Goal: Task Accomplishment & Management: Manage account settings

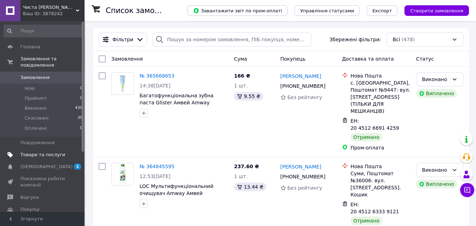
click at [45, 151] on span "Товари та послуги" at bounding box center [42, 154] width 45 height 6
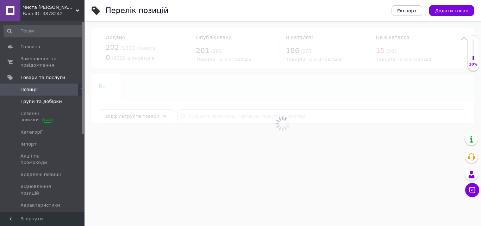
click at [47, 104] on span "Групи та добірки" at bounding box center [41, 101] width 42 height 6
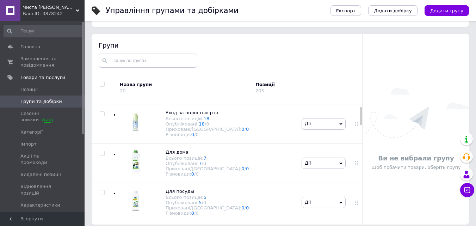
scroll to position [40, 0]
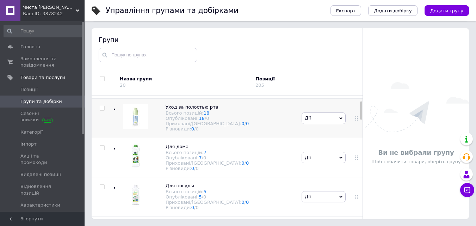
click at [157, 132] on div "Уход за полостью рта Всього позицій: 18 Опубліковані: 18 / 0 Приховані/Видалені…" at bounding box center [199, 118] width 97 height 28
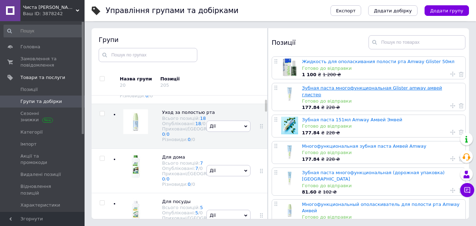
click at [354, 88] on link "Зубная паста многофункциональная Glister amway амвей глистер" at bounding box center [372, 91] width 140 height 12
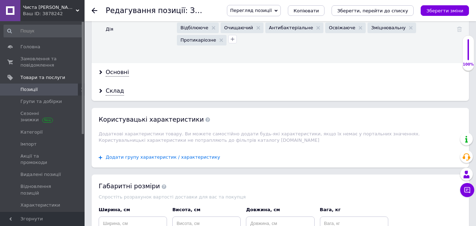
scroll to position [1066, 0]
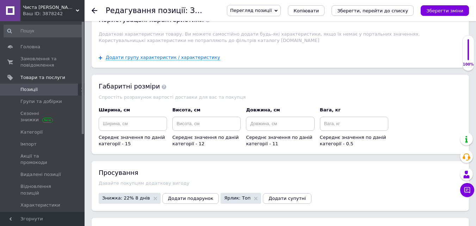
click at [116, 195] on span "Знижка: 22% 8 днів" at bounding box center [126, 197] width 48 height 5
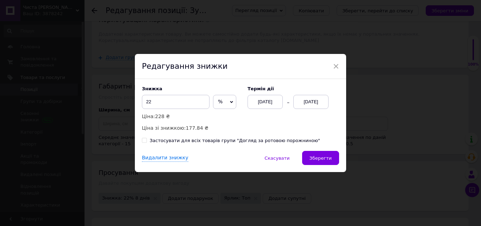
click at [271, 101] on div "[DATE]" at bounding box center [265, 102] width 35 height 14
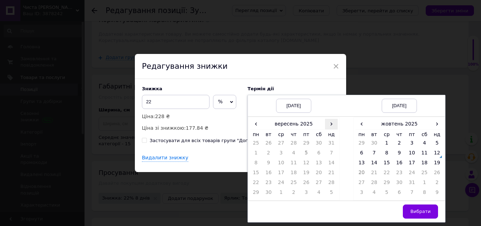
click at [333, 122] on span "›" at bounding box center [331, 124] width 13 height 10
click at [331, 152] on td "12" at bounding box center [331, 154] width 13 height 10
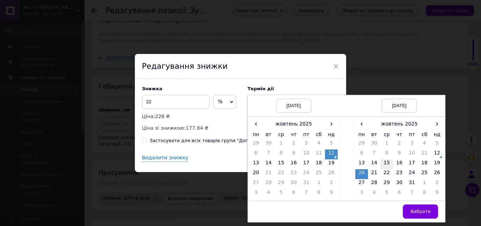
click at [386, 161] on td "15" at bounding box center [386, 164] width 13 height 10
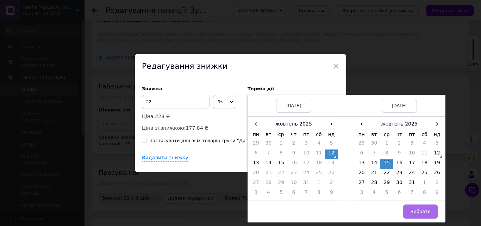
click at [415, 210] on span "Вибрати" at bounding box center [420, 210] width 20 height 5
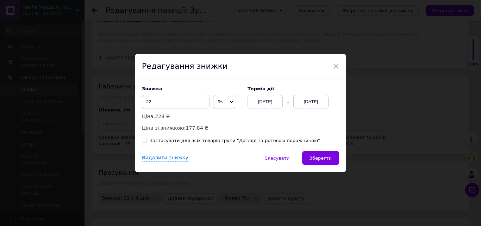
click at [144, 138] on label "Застосувати для всіх товарів групи "Догляд за ротовою порожниною"" at bounding box center [231, 140] width 178 height 6
click at [144, 138] on input "Застосувати для всіх товарів групи "Догляд за ротовою порожниною"" at bounding box center [144, 140] width 5 height 5
checkbox input "true"
click at [323, 155] on span "Зберегти" at bounding box center [320, 157] width 22 height 5
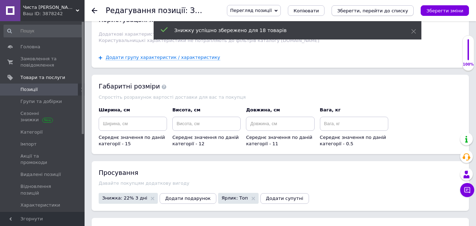
click at [375, 10] on icon "Зберегти, перейти до списку" at bounding box center [372, 10] width 71 height 5
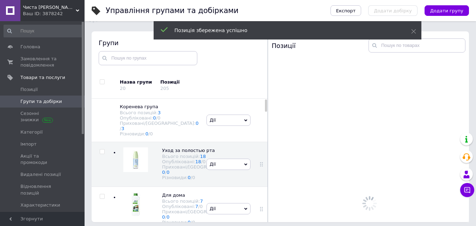
scroll to position [40, 0]
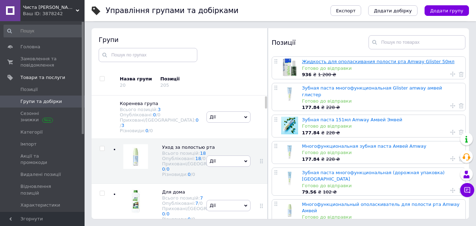
click at [329, 61] on link "Жидкость для ополаскивания полости рта Amway Glister 50мл" at bounding box center [378, 61] width 152 height 5
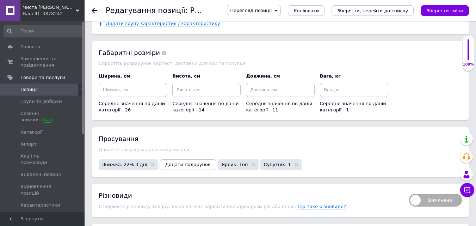
scroll to position [1001, 0]
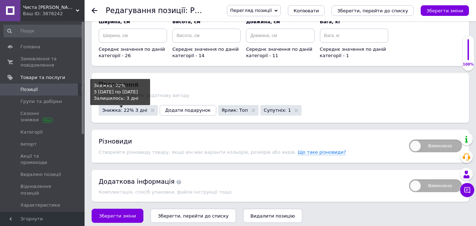
click at [120, 108] on span "Знижка: 22% 3 дні" at bounding box center [124, 110] width 45 height 5
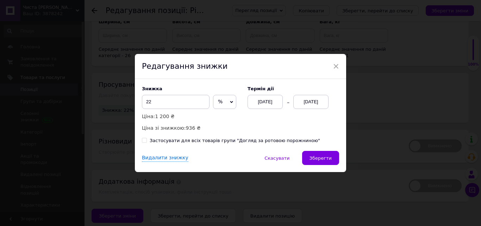
click at [228, 103] on span "%" at bounding box center [224, 102] width 23 height 14
click at [217, 118] on li "₴" at bounding box center [224, 117] width 23 height 10
click at [178, 100] on input "22" at bounding box center [176, 102] width 68 height 14
type input "2"
type input "100"
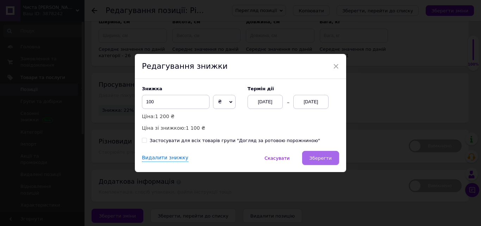
click at [322, 157] on span "Зберегти" at bounding box center [320, 157] width 22 height 5
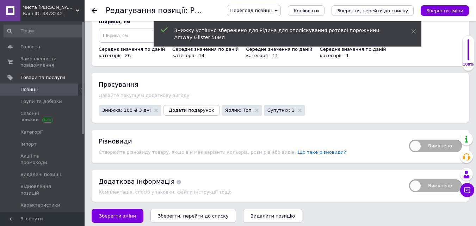
click at [401, 8] on icon "Зберегти, перейти до списку" at bounding box center [372, 10] width 71 height 5
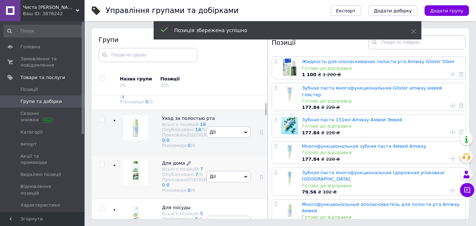
scroll to position [71, 0]
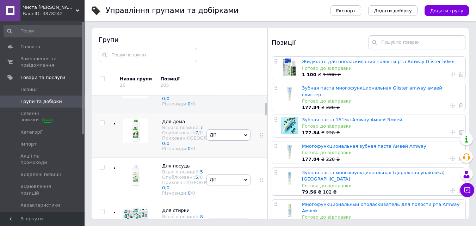
click at [139, 152] on div at bounding box center [134, 134] width 28 height 33
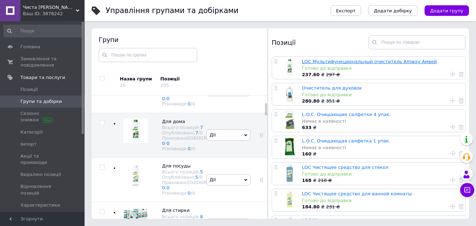
click at [313, 61] on link "LOC Мультифункциональный очиститель Amway Амвей" at bounding box center [369, 61] width 135 height 5
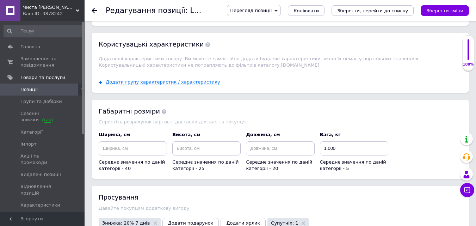
scroll to position [915, 0]
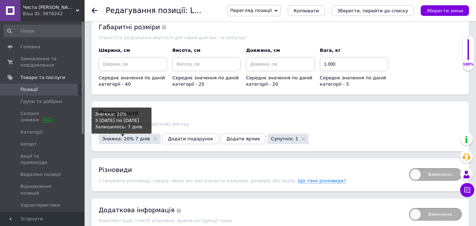
click at [130, 136] on span "Знижка: 20% 7 днів" at bounding box center [126, 138] width 48 height 5
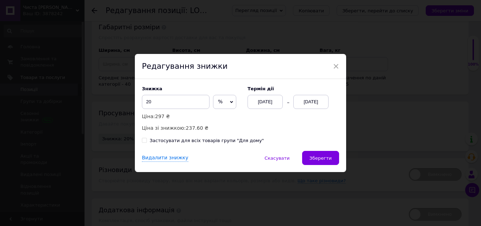
click at [143, 141] on input "Застосувати для всіх товарів групи "Для дому"" at bounding box center [144, 140] width 5 height 5
checkbox input "true"
click at [259, 101] on div "[DATE]" at bounding box center [265, 102] width 35 height 14
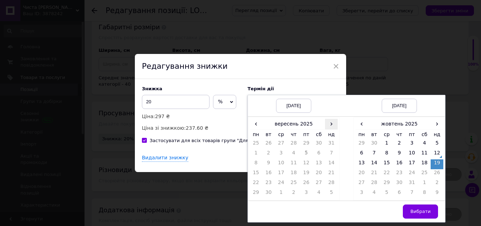
click at [329, 123] on span "›" at bounding box center [331, 124] width 13 height 10
click at [330, 151] on td "12" at bounding box center [331, 154] width 13 height 10
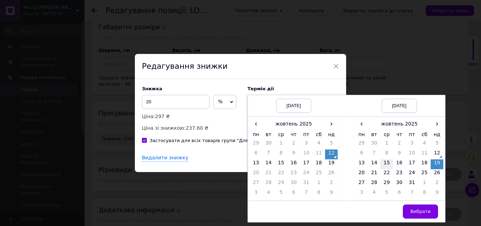
click at [389, 162] on td "15" at bounding box center [386, 164] width 13 height 10
click at [416, 214] on span "Вибрати" at bounding box center [420, 210] width 20 height 5
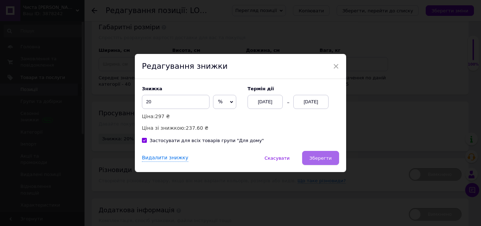
click at [323, 155] on span "Зберегти" at bounding box center [320, 157] width 22 height 5
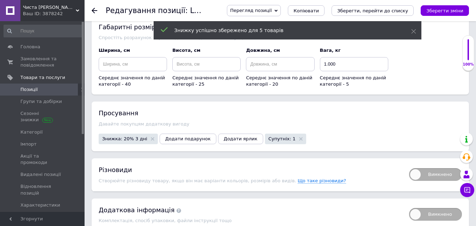
click at [393, 11] on icon "Зберегти, перейти до списку" at bounding box center [372, 10] width 71 height 5
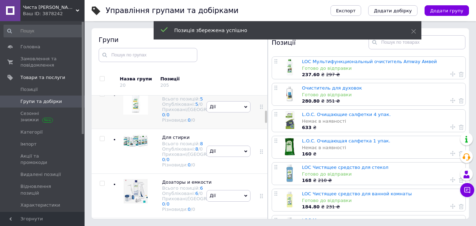
scroll to position [148, 0]
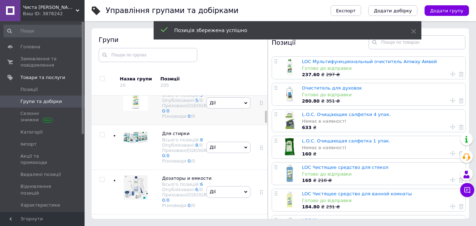
click at [125, 119] on div at bounding box center [134, 102] width 28 height 33
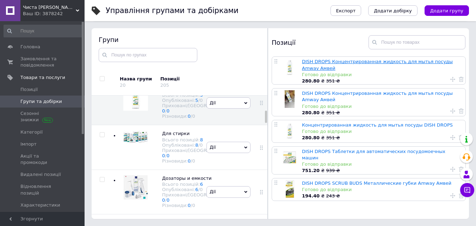
click at [339, 62] on link "DISH DROPS Концентрированная жидкость для мытья посуды Amway Амвей" at bounding box center [377, 65] width 151 height 12
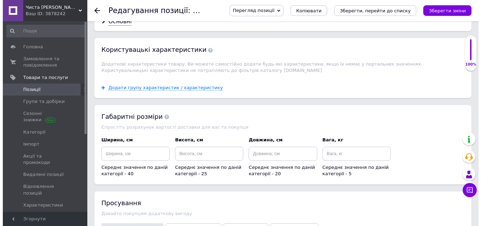
scroll to position [1074, 0]
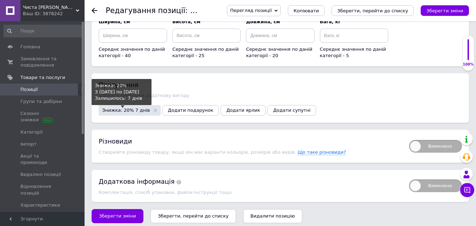
click at [118, 108] on span "Знижка: 20% 7 днів" at bounding box center [126, 110] width 48 height 5
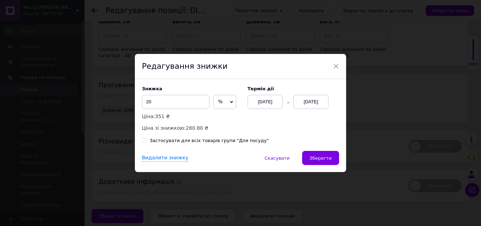
drag, startPoint x: 143, startPoint y: 140, endPoint x: 151, endPoint y: 137, distance: 9.1
click at [143, 140] on input "Застосувати для всіх товарів групи "Для посуду"" at bounding box center [144, 140] width 5 height 5
checkbox input "true"
click at [258, 98] on div "[DATE]" at bounding box center [265, 102] width 35 height 14
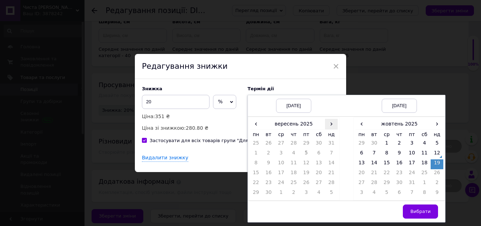
click at [330, 123] on span "›" at bounding box center [331, 124] width 13 height 10
click at [333, 151] on td "12" at bounding box center [331, 154] width 13 height 10
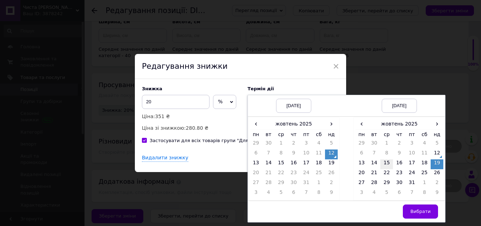
click at [388, 163] on td "15" at bounding box center [386, 164] width 13 height 10
click at [422, 209] on span "Вибрати" at bounding box center [420, 210] width 20 height 5
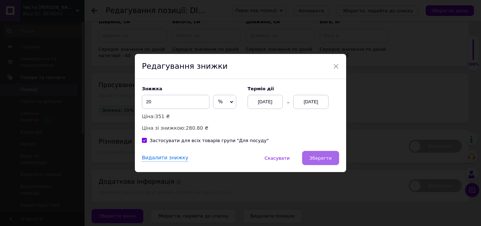
click at [327, 156] on span "Зберегти" at bounding box center [320, 157] width 22 height 5
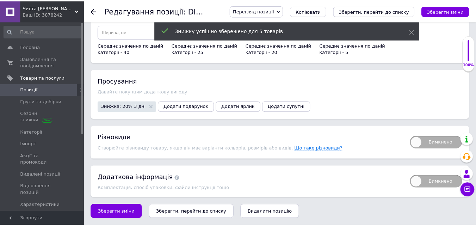
scroll to position [1064, 0]
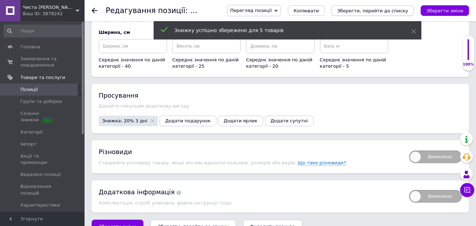
click at [375, 9] on icon "Зберегти, перейти до списку" at bounding box center [372, 10] width 71 height 5
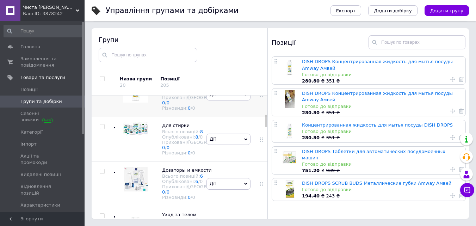
scroll to position [154, 0]
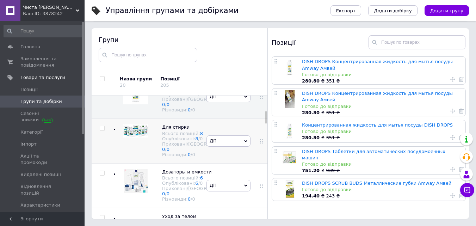
click at [127, 150] on div at bounding box center [135, 137] width 25 height 26
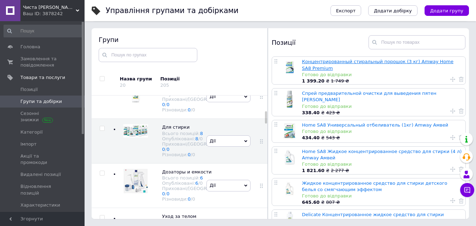
click at [342, 60] on link "Концентрированный стиральный порошок (3 кг) Amway Home SA8 Premium" at bounding box center [377, 65] width 151 height 12
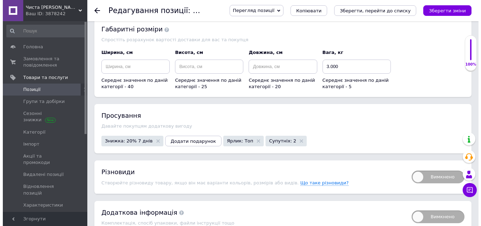
scroll to position [876, 0]
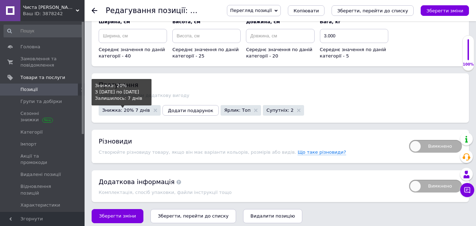
click at [120, 108] on span "Знижка: 20% 7 днів" at bounding box center [126, 110] width 48 height 5
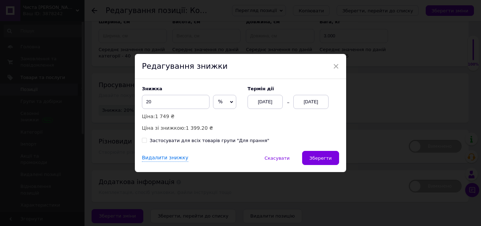
click at [144, 140] on input "Застосувати для всіх товарів групи "Для прання"" at bounding box center [144, 140] width 5 height 5
checkbox input "true"
click at [261, 102] on div "[DATE]" at bounding box center [265, 102] width 35 height 14
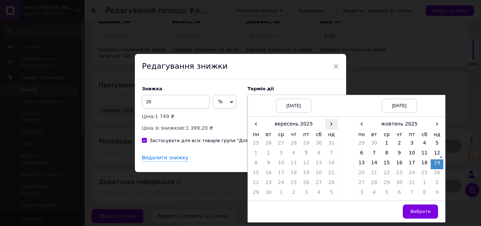
click at [330, 122] on span "›" at bounding box center [331, 124] width 13 height 10
click at [332, 153] on td "12" at bounding box center [331, 154] width 13 height 10
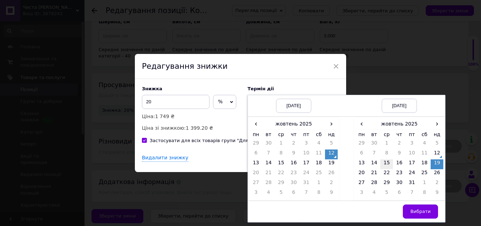
click at [386, 161] on td "15" at bounding box center [386, 164] width 13 height 10
click at [417, 210] on span "Вибрати" at bounding box center [420, 210] width 20 height 5
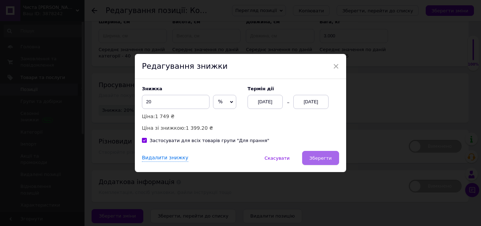
click at [320, 157] on span "Зберегти" at bounding box center [320, 157] width 22 height 5
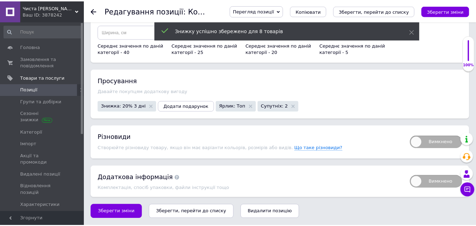
scroll to position [870, 0]
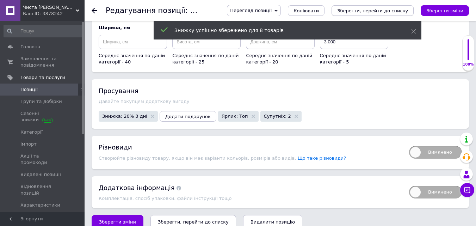
click at [386, 10] on icon "Зберегти, перейти до списку" at bounding box center [372, 10] width 71 height 5
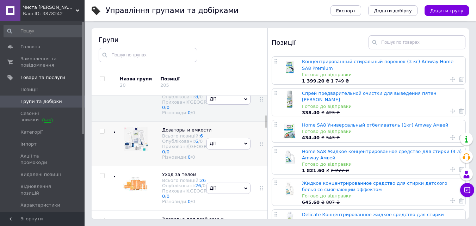
scroll to position [231, 0]
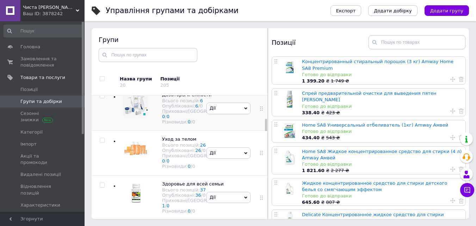
click at [135, 125] on div at bounding box center [134, 108] width 28 height 33
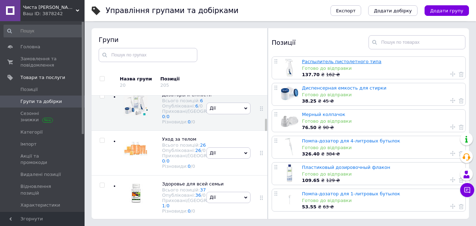
click at [339, 61] on link "Распылитель пистолетного типа" at bounding box center [342, 61] width 80 height 5
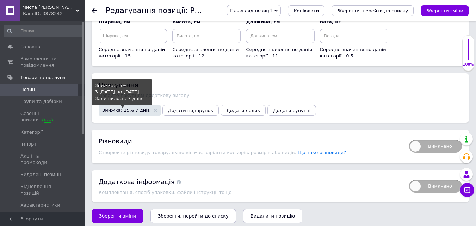
click at [122, 108] on span "Знижка: 15% 7 днів" at bounding box center [126, 110] width 48 height 5
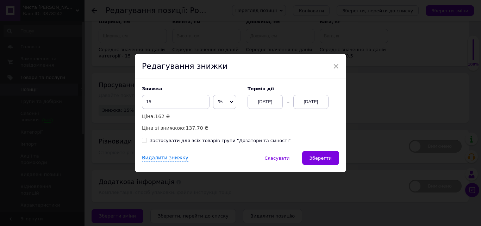
click at [142, 140] on input "Застосувати для всіх товарів групи "Дозатори та ємності"" at bounding box center [144, 140] width 5 height 5
checkbox input "true"
click at [261, 100] on div "[DATE]" at bounding box center [265, 102] width 35 height 14
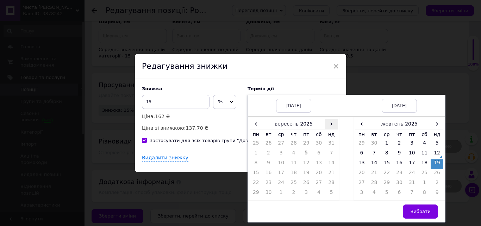
click at [331, 125] on span "›" at bounding box center [331, 124] width 13 height 10
click at [329, 153] on td "12" at bounding box center [331, 154] width 13 height 10
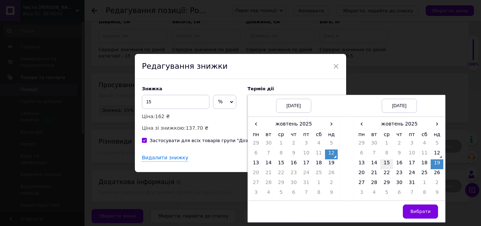
click at [386, 162] on td "15" at bounding box center [386, 164] width 13 height 10
click at [419, 211] on span "Вибрати" at bounding box center [420, 210] width 20 height 5
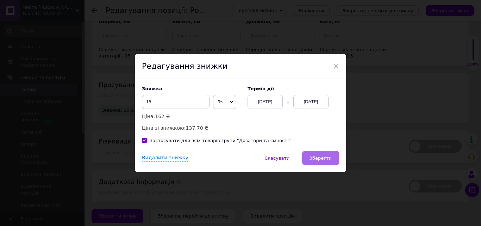
click at [323, 154] on button "Зберегти" at bounding box center [320, 158] width 37 height 14
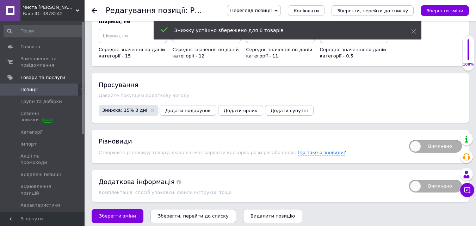
click at [402, 9] on icon "Зберегти, перейти до списку" at bounding box center [372, 10] width 71 height 5
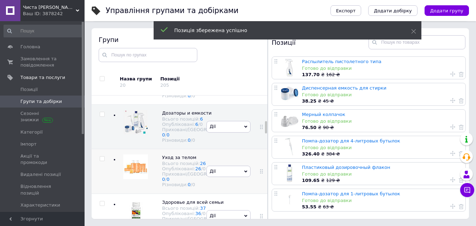
scroll to position [308, 0]
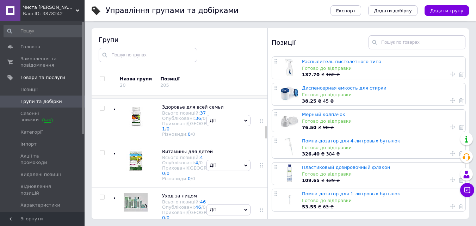
click at [128, 86] on div at bounding box center [135, 72] width 25 height 26
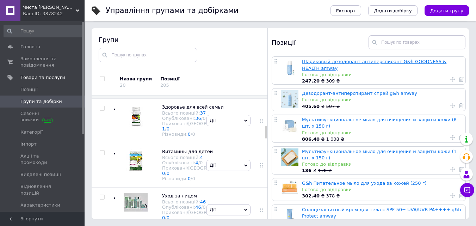
click at [331, 60] on link "Шариковый дезодорант-антиперспирант G&h GOODNESS & HEALTH amway" at bounding box center [374, 65] width 144 height 12
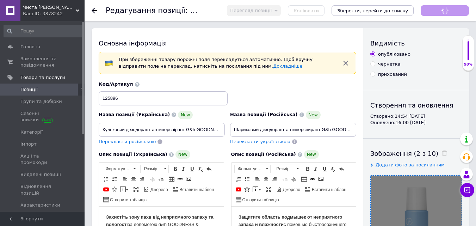
scroll to position [84, 0]
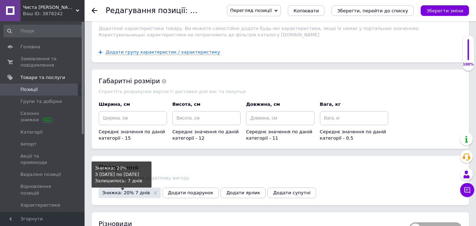
click at [113, 190] on span "Знижка: 20% 7 днів" at bounding box center [126, 192] width 48 height 5
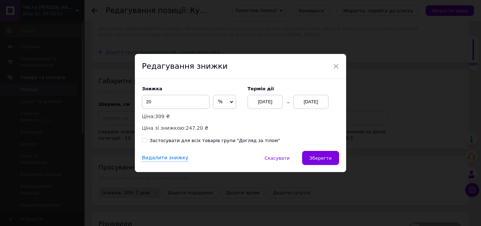
click at [142, 139] on input "Застосувати для всіх товарів групи "Догляд за тілом"" at bounding box center [144, 140] width 5 height 5
checkbox input "true"
click at [260, 102] on div "[DATE]" at bounding box center [265, 102] width 35 height 14
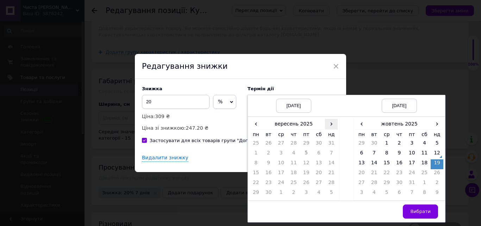
click at [331, 123] on span "›" at bounding box center [331, 124] width 13 height 10
click at [331, 152] on td "12" at bounding box center [331, 154] width 13 height 10
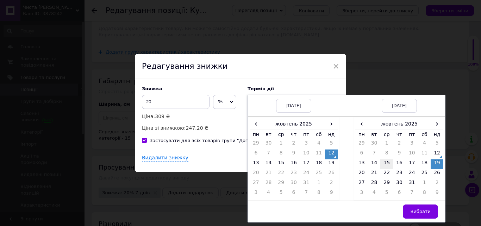
click at [386, 163] on td "15" at bounding box center [386, 164] width 13 height 10
drag, startPoint x: 418, startPoint y: 212, endPoint x: 403, endPoint y: 204, distance: 16.5
click at [418, 211] on span "Вибрати" at bounding box center [420, 210] width 20 height 5
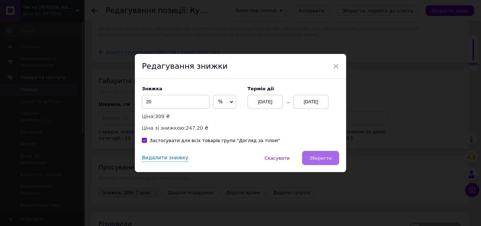
click at [324, 155] on span "Зберегти" at bounding box center [320, 157] width 22 height 5
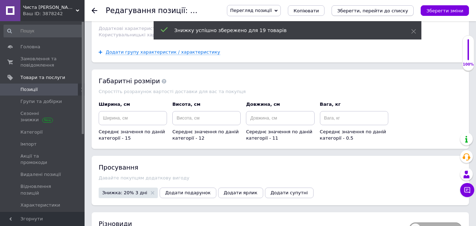
click at [376, 10] on icon "Зберегти, перейти до списку" at bounding box center [372, 10] width 71 height 5
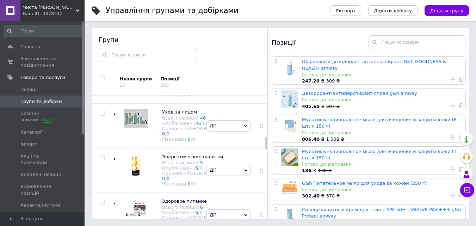
scroll to position [420, 0]
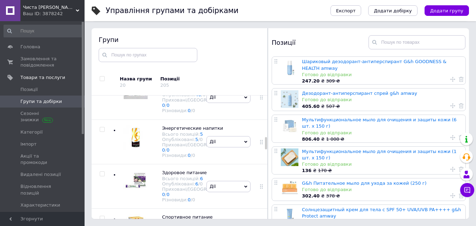
click at [136, 25] on div at bounding box center [134, 8] width 28 height 33
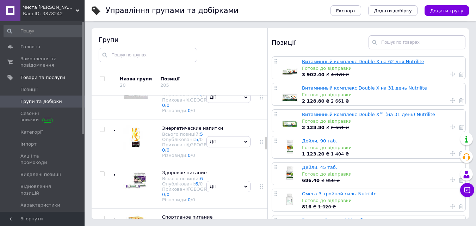
click at [312, 59] on link "Витаминный комплекс Double X на 62 дня Nutrilite" at bounding box center [363, 61] width 122 height 5
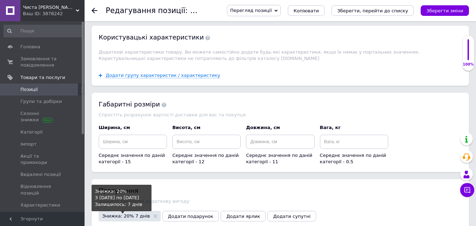
click at [118, 213] on span "Знижка: 20% 7 днів" at bounding box center [126, 215] width 48 height 5
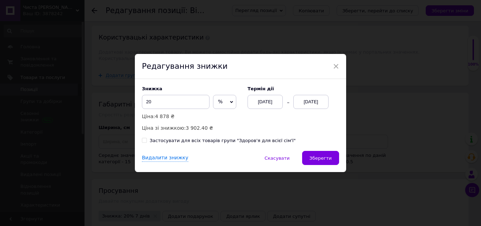
click at [145, 142] on label "Застосувати для всіх товарів групи "Здоров'я для всієї сім'ї"" at bounding box center [219, 140] width 154 height 6
click at [145, 142] on input "Застосувати для всіх товарів групи "Здоров'я для всієї сім'ї"" at bounding box center [144, 140] width 5 height 5
checkbox input "true"
click at [259, 104] on div "[DATE]" at bounding box center [265, 102] width 35 height 14
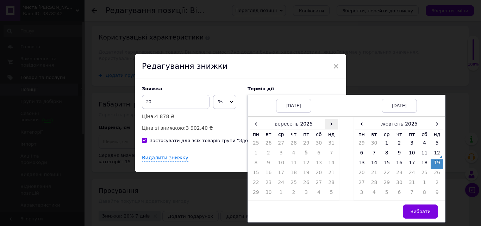
click at [330, 124] on span "›" at bounding box center [331, 124] width 13 height 10
click at [330, 154] on td "12" at bounding box center [331, 154] width 13 height 10
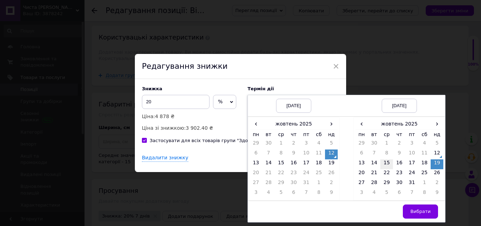
click at [388, 163] on td "15" at bounding box center [386, 164] width 13 height 10
click at [425, 212] on span "Вибрати" at bounding box center [420, 210] width 20 height 5
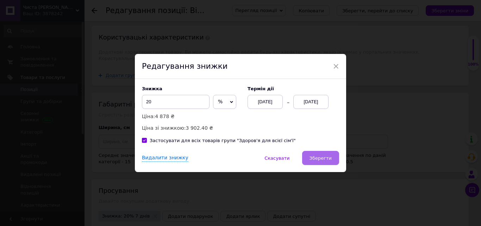
click at [329, 157] on span "Зберегти" at bounding box center [320, 157] width 22 height 5
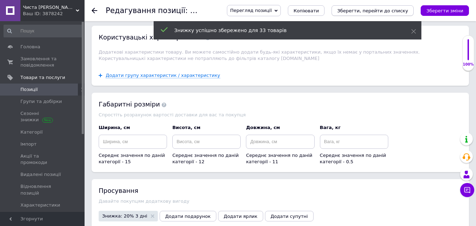
click at [392, 11] on icon "Зберегти, перейти до списку" at bounding box center [372, 10] width 71 height 5
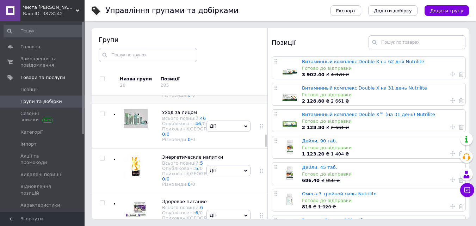
scroll to position [426, 0]
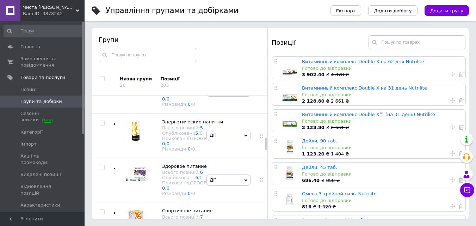
click at [132, 63] on div at bounding box center [134, 46] width 28 height 33
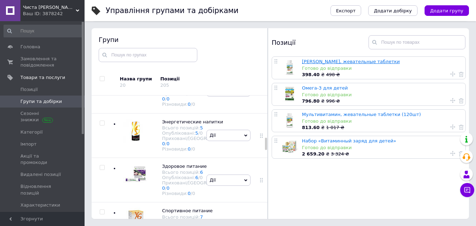
click at [333, 62] on link "[PERSON_NAME], жевательные таблетки" at bounding box center [351, 61] width 98 height 5
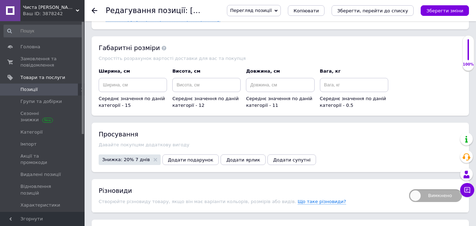
scroll to position [845, 0]
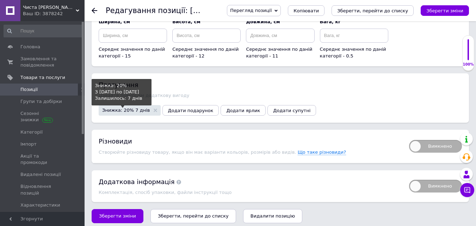
click at [117, 108] on span "Знижка: 20% 7 днів" at bounding box center [126, 110] width 48 height 5
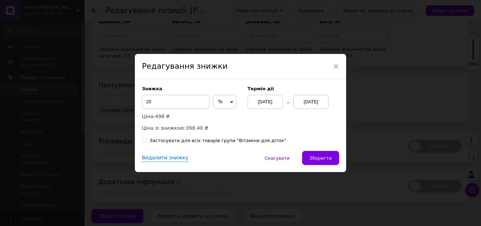
click at [143, 138] on input "Застосувати для всіх товарів групи "Вітаміни для діток"" at bounding box center [144, 140] width 5 height 5
checkbox input "true"
click at [255, 104] on div "[DATE]" at bounding box center [265, 102] width 35 height 14
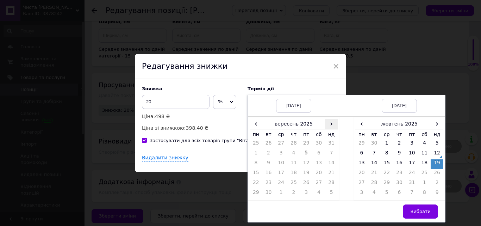
click at [329, 123] on span "›" at bounding box center [331, 124] width 13 height 10
click at [330, 152] on td "12" at bounding box center [331, 154] width 13 height 10
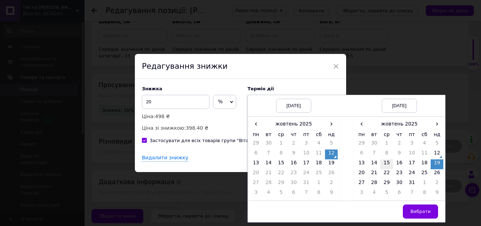
click at [388, 161] on td "15" at bounding box center [386, 164] width 13 height 10
click at [419, 211] on span "Вибрати" at bounding box center [420, 210] width 20 height 5
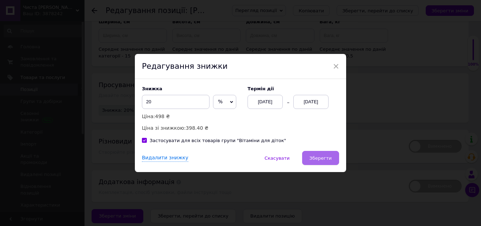
click at [325, 158] on span "Зберегти" at bounding box center [320, 157] width 22 height 5
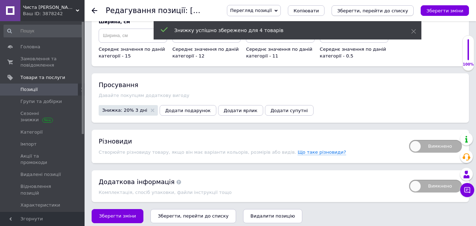
click at [373, 10] on icon "Зберегти, перейти до списку" at bounding box center [372, 10] width 71 height 5
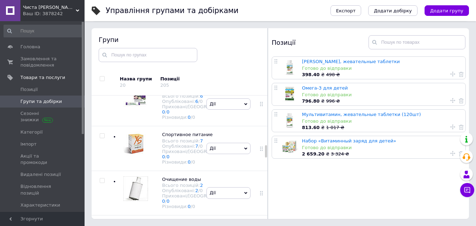
scroll to position [503, 0]
click at [137, 31] on div at bounding box center [134, 13] width 28 height 33
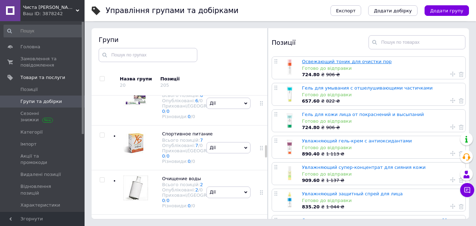
click at [319, 62] on link "Освежающий тоник для очиcтки пор" at bounding box center [347, 61] width 90 height 5
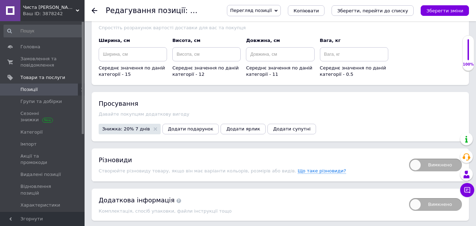
scroll to position [1010, 0]
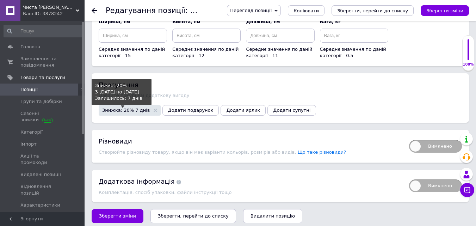
click at [121, 108] on span "Знижка: 20% 7 днів" at bounding box center [126, 110] width 48 height 5
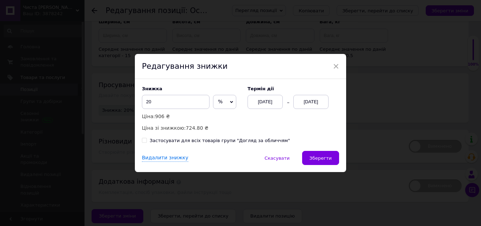
click at [145, 142] on input "Застосувати для всіх товарів групи "Догляд за обличчям"" at bounding box center [144, 140] width 5 height 5
checkbox input "true"
click at [259, 100] on div "[DATE]" at bounding box center [265, 102] width 35 height 14
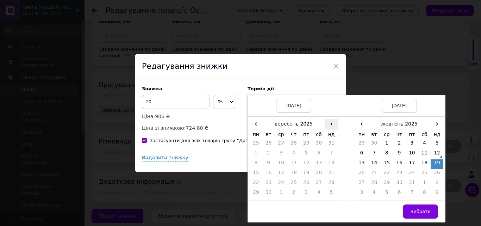
click at [329, 122] on span "›" at bounding box center [331, 124] width 13 height 10
click at [332, 153] on td "12" at bounding box center [331, 154] width 13 height 10
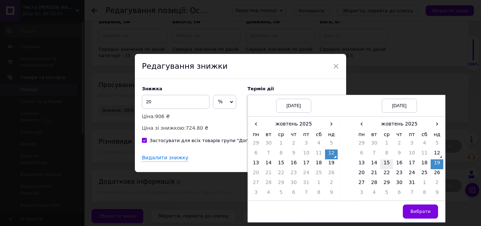
click at [389, 163] on td "15" at bounding box center [386, 164] width 13 height 10
click at [426, 210] on span "Вибрати" at bounding box center [420, 210] width 20 height 5
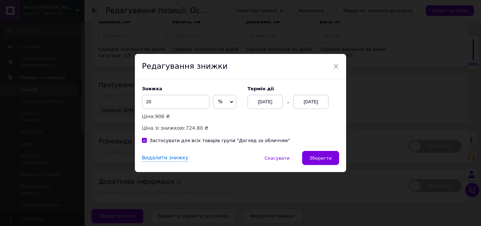
click at [326, 156] on span "Зберегти" at bounding box center [320, 157] width 22 height 5
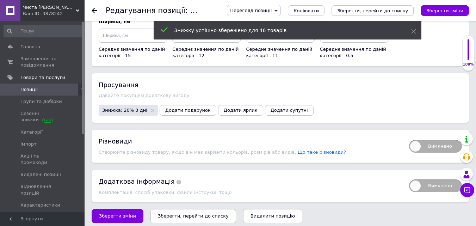
click at [391, 11] on icon "Зберегти, перейти до списку" at bounding box center [372, 10] width 71 height 5
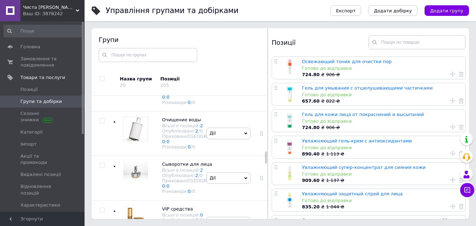
scroll to position [580, 0]
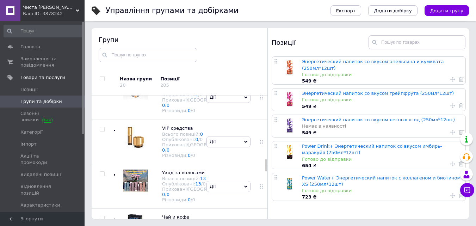
scroll to position [651, 0]
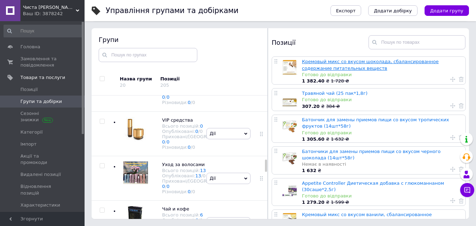
click at [363, 63] on link "Кремовый микс со вкусом шоколада, сбалансированное содержание питательных вещес…" at bounding box center [370, 65] width 137 height 12
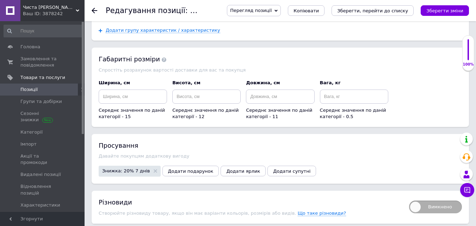
scroll to position [924, 0]
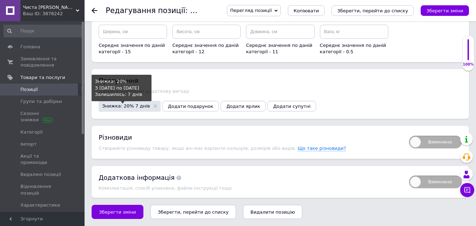
click at [130, 105] on span "Знижка: 20% 7 днів" at bounding box center [126, 106] width 48 height 5
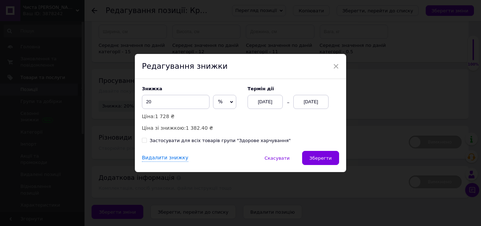
click at [143, 142] on input "Застосувати для всіх товарів групи "Здорове харчування"" at bounding box center [144, 140] width 5 height 5
checkbox input "true"
click at [259, 100] on div "[DATE]" at bounding box center [265, 102] width 35 height 14
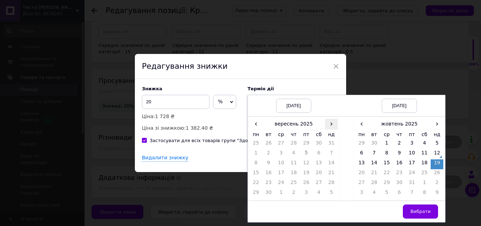
click at [328, 122] on span "›" at bounding box center [331, 124] width 13 height 10
click at [333, 152] on td "12" at bounding box center [331, 154] width 13 height 10
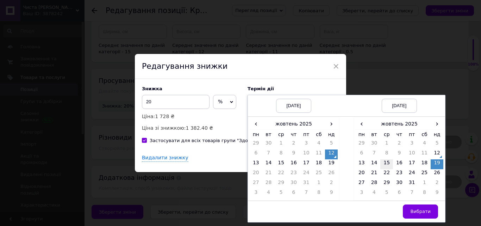
click at [387, 161] on td "15" at bounding box center [386, 164] width 13 height 10
click at [421, 211] on span "Вибрати" at bounding box center [420, 210] width 20 height 5
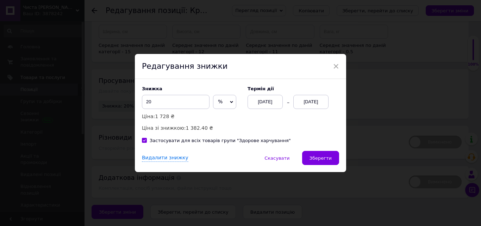
click at [329, 156] on span "Зберегти" at bounding box center [320, 157] width 22 height 5
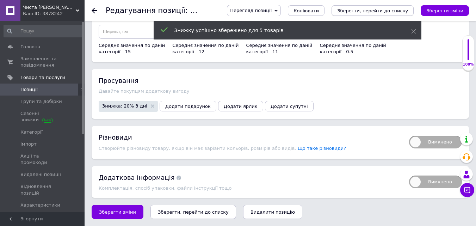
click at [388, 9] on icon "Зберегти, перейти до списку" at bounding box center [372, 10] width 71 height 5
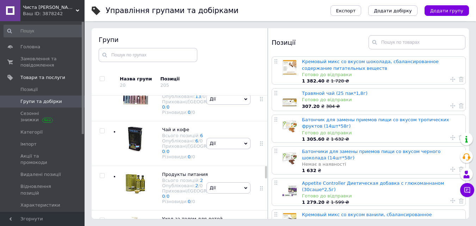
scroll to position [734, 0]
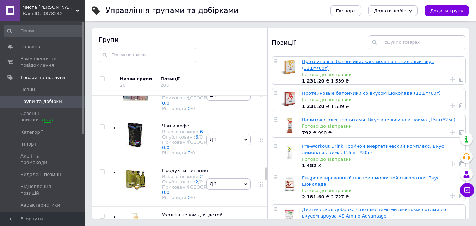
click at [328, 62] on link "Протеиновые батончики, карамельно-ванильный вкус (12шт*60г)" at bounding box center [368, 65] width 132 height 12
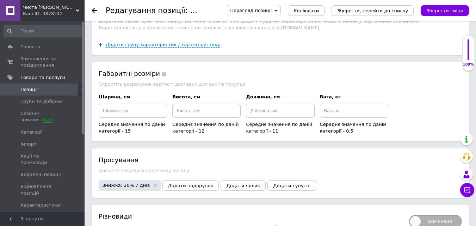
scroll to position [856, 0]
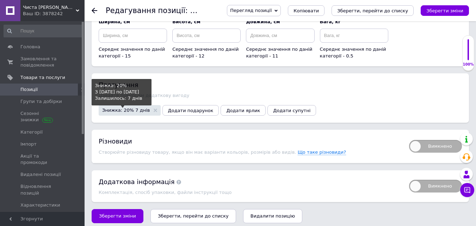
click at [120, 108] on span "Знижка: 20% 7 днів" at bounding box center [126, 110] width 48 height 5
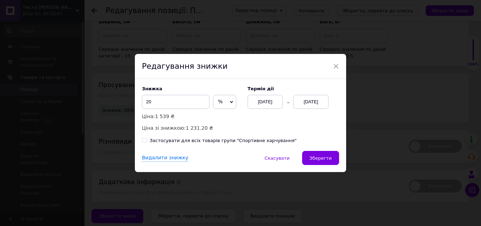
click at [144, 140] on input "Застосувати для всіх товарів групи "Спортивне харчування"" at bounding box center [144, 140] width 5 height 5
checkbox input "true"
click at [262, 100] on div "[DATE]" at bounding box center [265, 102] width 35 height 14
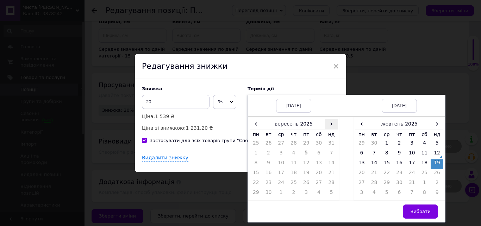
click at [330, 124] on span "›" at bounding box center [331, 124] width 13 height 10
click at [331, 155] on td "12" at bounding box center [331, 154] width 13 height 10
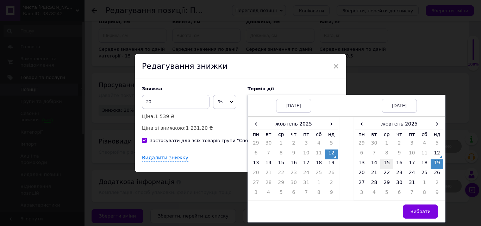
click at [387, 160] on td "15" at bounding box center [386, 164] width 13 height 10
click at [421, 211] on span "Вибрати" at bounding box center [420, 210] width 20 height 5
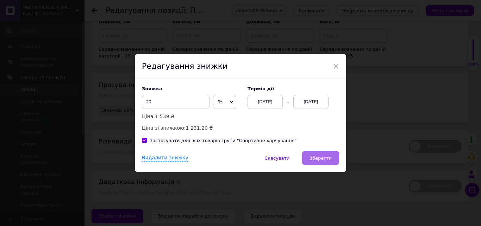
click at [325, 154] on button "Зберегти" at bounding box center [320, 158] width 37 height 14
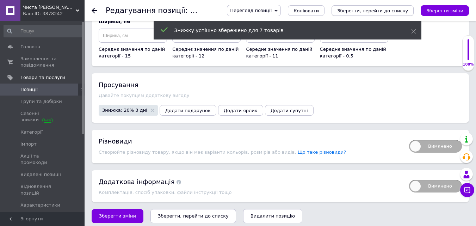
click at [370, 10] on icon "Зберегти, перейти до списку" at bounding box center [372, 10] width 71 height 5
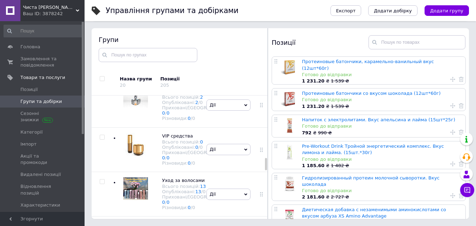
scroll to position [740, 0]
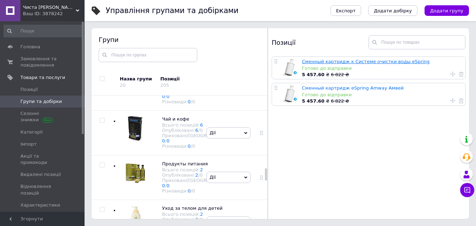
click at [320, 60] on link "Сменный картридж к Системе очистки воды eSpring" at bounding box center [365, 61] width 127 height 5
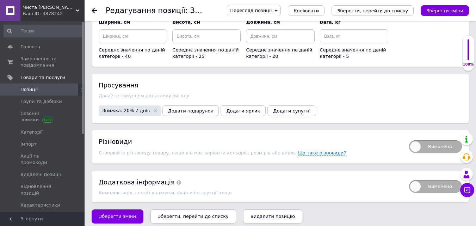
scroll to position [965, 0]
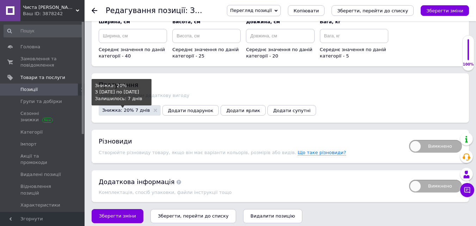
click at [119, 108] on span "Знижка: 20% 7 днів" at bounding box center [126, 110] width 48 height 5
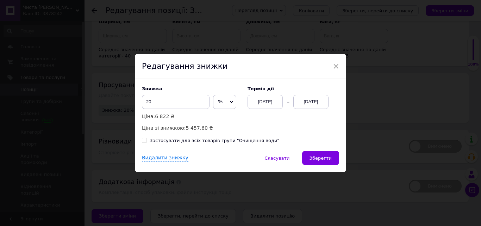
click at [144, 139] on input "Застосувати для всіх товарів групи "Очищення води"" at bounding box center [144, 140] width 5 height 5
checkbox input "true"
click at [256, 100] on div "[DATE]" at bounding box center [265, 102] width 35 height 14
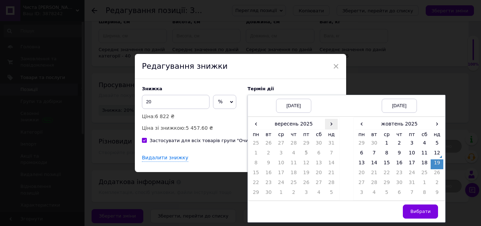
click at [329, 123] on span "›" at bounding box center [331, 124] width 13 height 10
click at [333, 152] on td "12" at bounding box center [331, 154] width 13 height 10
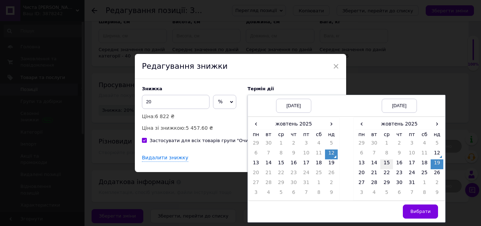
click at [389, 161] on td "15" at bounding box center [386, 164] width 13 height 10
click at [424, 210] on span "Вибрати" at bounding box center [420, 210] width 20 height 5
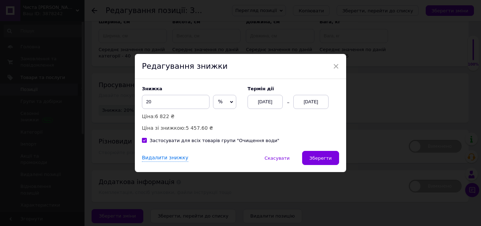
click at [317, 155] on span "Зберегти" at bounding box center [320, 157] width 22 height 5
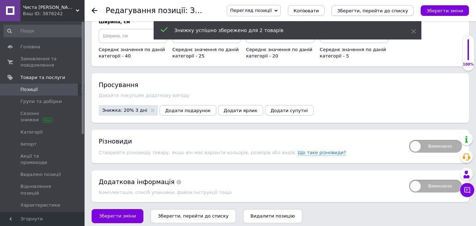
click at [388, 10] on icon "Зберегти, перейти до списку" at bounding box center [372, 10] width 71 height 5
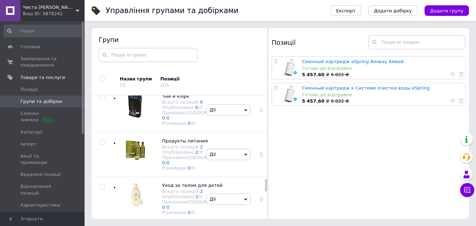
scroll to position [852, 0]
click at [324, 59] on link "Artistry Набор против пигментных пятен" at bounding box center [351, 61] width 98 height 5
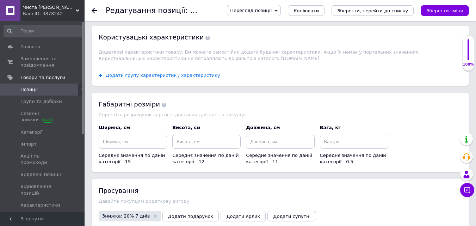
scroll to position [995, 0]
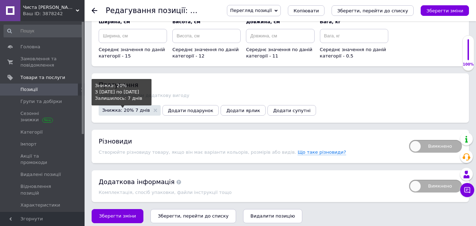
click at [112, 108] on span "Знижка: 20% 7 днів" at bounding box center [126, 110] width 48 height 5
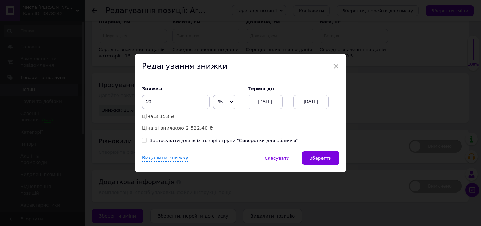
click at [144, 139] on input "Застосувати для всіх товарів групи "Сиворотки для обличчя"" at bounding box center [144, 140] width 5 height 5
checkbox input "true"
click at [253, 100] on div "[DATE]" at bounding box center [265, 102] width 35 height 14
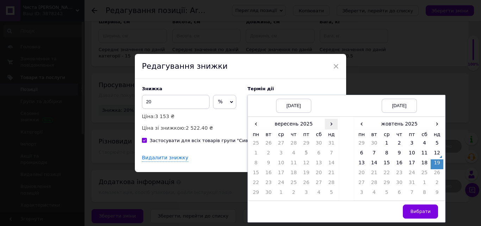
click at [332, 125] on span "›" at bounding box center [331, 124] width 13 height 10
click at [332, 152] on td "12" at bounding box center [331, 154] width 13 height 10
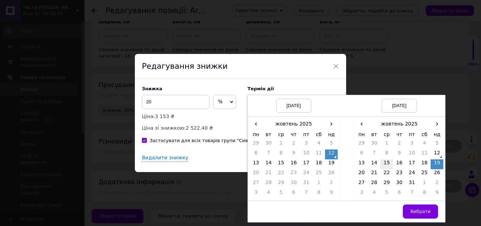
click at [386, 161] on td "15" at bounding box center [386, 164] width 13 height 10
drag, startPoint x: 426, startPoint y: 212, endPoint x: 412, endPoint y: 207, distance: 15.4
click at [426, 212] on span "Вибрати" at bounding box center [420, 210] width 20 height 5
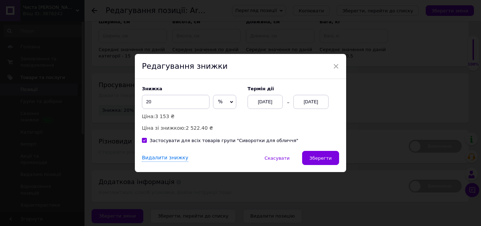
drag, startPoint x: 326, startPoint y: 157, endPoint x: 330, endPoint y: 155, distance: 4.3
click at [326, 157] on span "Зберегти" at bounding box center [320, 157] width 22 height 5
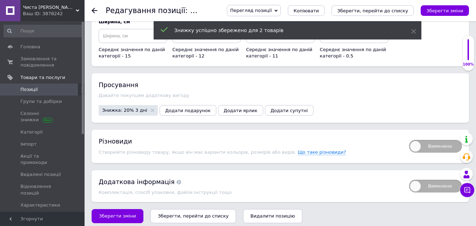
click at [376, 12] on icon "Зберегти, перейти до списку" at bounding box center [372, 10] width 71 height 5
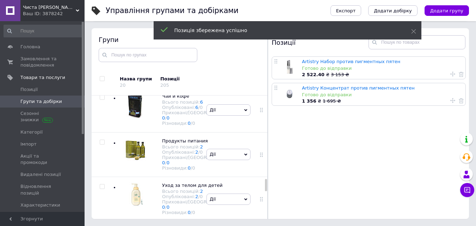
scroll to position [894, 0]
click at [140, 38] on div at bounding box center [134, 20] width 28 height 33
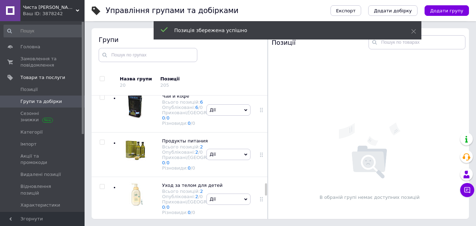
click at [224, 26] on span "Дії" at bounding box center [228, 20] width 44 height 11
click at [236, 105] on li "Видалити групу" at bounding box center [228, 96] width 43 height 16
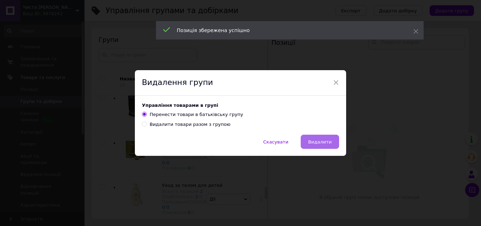
click at [320, 139] on span "Видалити" at bounding box center [320, 141] width 24 height 5
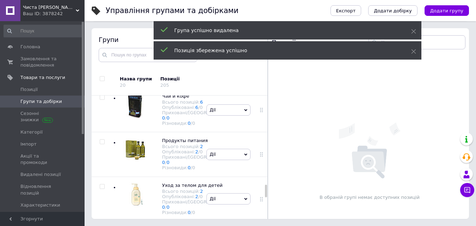
scroll to position [894, 0]
click at [141, 82] on div at bounding box center [134, 65] width 28 height 33
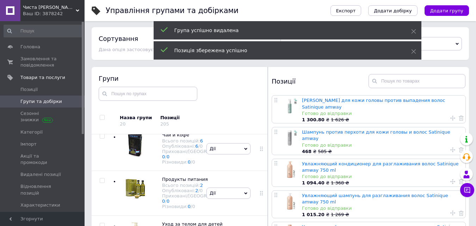
scroll to position [0, 0]
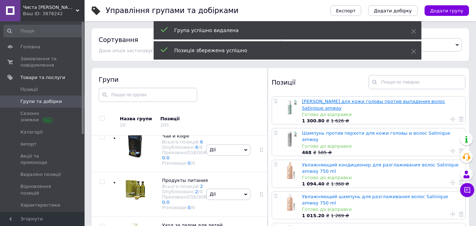
click at [352, 102] on link "[PERSON_NAME] для кожи головы против выпадения волос Satinique amway" at bounding box center [373, 105] width 143 height 12
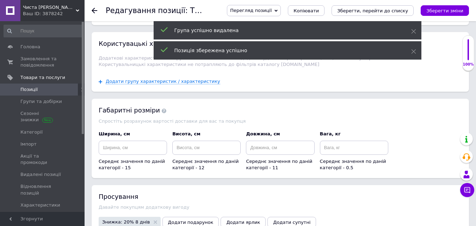
scroll to position [880, 0]
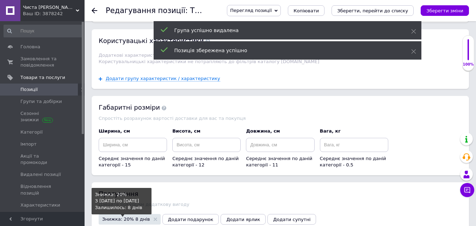
click at [125, 217] on span "Знижка: 20% 8 днів" at bounding box center [126, 219] width 48 height 5
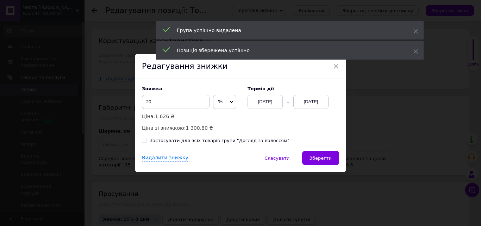
click at [144, 139] on input "Застосувати для всіх товарів групи "Догляд за волоссям"" at bounding box center [144, 140] width 5 height 5
checkbox input "true"
click at [257, 102] on div "[DATE]" at bounding box center [265, 102] width 35 height 14
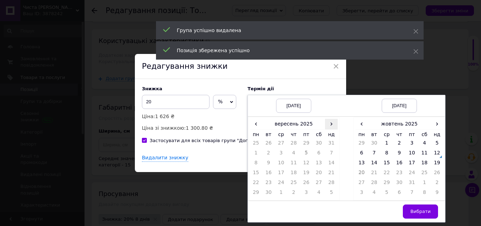
click at [328, 124] on span "›" at bounding box center [331, 124] width 13 height 10
click at [331, 152] on td "12" at bounding box center [331, 154] width 13 height 10
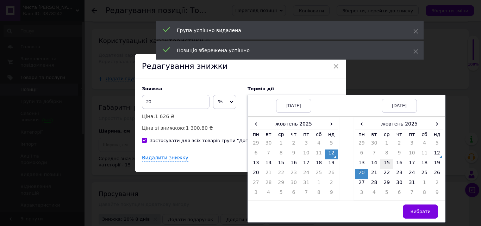
click at [383, 160] on td "15" at bounding box center [386, 164] width 13 height 10
click at [419, 212] on span "Вибрати" at bounding box center [420, 210] width 20 height 5
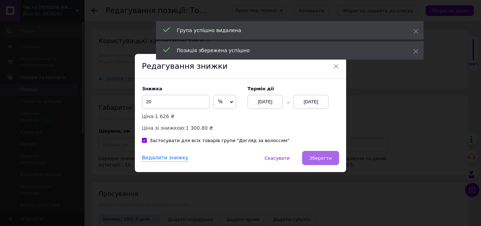
click at [323, 156] on span "Зберегти" at bounding box center [320, 157] width 22 height 5
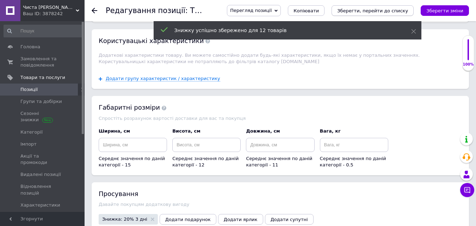
click at [402, 11] on icon "Зберегти, перейти до списку" at bounding box center [372, 10] width 71 height 5
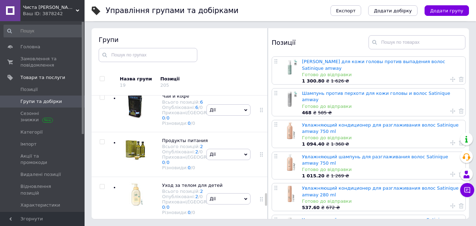
scroll to position [971, 0]
click at [138, 126] on div at bounding box center [134, 109] width 28 height 33
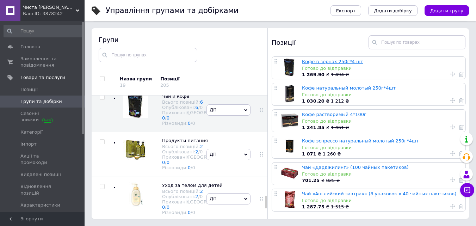
click at [325, 62] on link "Кофе в зернах 250г*4 шт" at bounding box center [332, 61] width 61 height 5
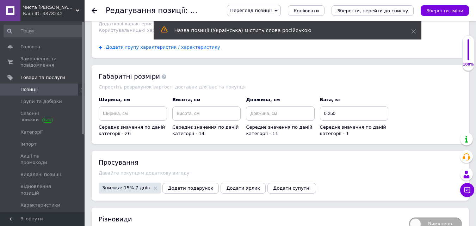
scroll to position [852, 0]
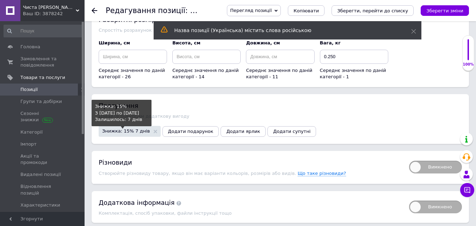
click at [115, 129] on span "Знижка: 15% 7 днів" at bounding box center [126, 131] width 48 height 5
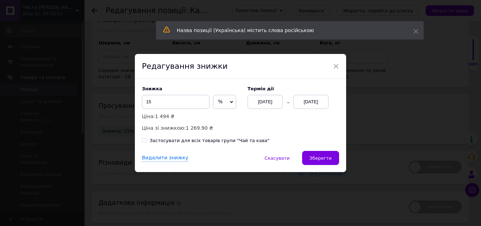
click at [143, 140] on input "Застосувати для всіх товарів групи "Чай та кава"" at bounding box center [144, 140] width 5 height 5
checkbox input "true"
click at [263, 100] on div "[DATE]" at bounding box center [265, 102] width 35 height 14
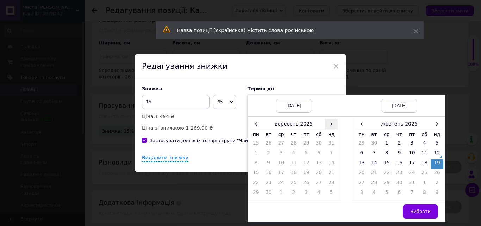
click at [330, 123] on span "›" at bounding box center [331, 124] width 13 height 10
click at [331, 152] on td "12" at bounding box center [331, 154] width 13 height 10
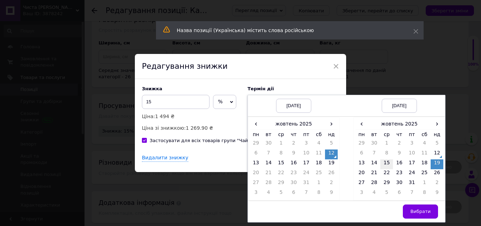
click at [384, 161] on td "15" at bounding box center [386, 164] width 13 height 10
drag, startPoint x: 415, startPoint y: 210, endPoint x: 404, endPoint y: 208, distance: 11.5
click at [415, 210] on span "Вибрати" at bounding box center [420, 210] width 20 height 5
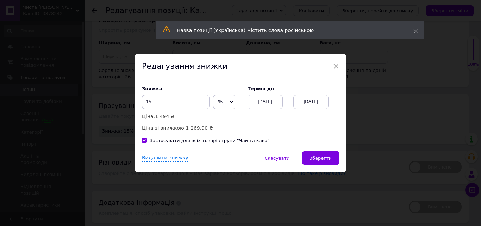
click at [324, 158] on span "Зберегти" at bounding box center [320, 157] width 22 height 5
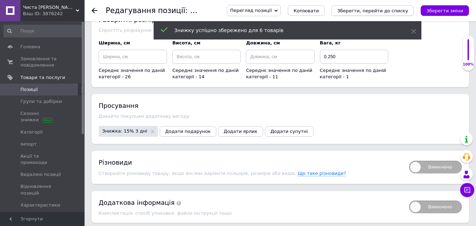
click at [402, 9] on icon "Зберегти, перейти до списку" at bounding box center [372, 10] width 71 height 5
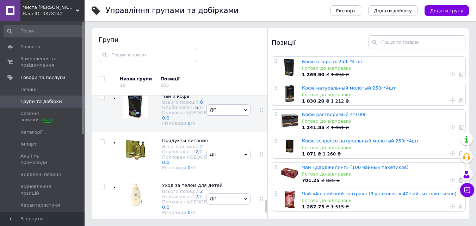
scroll to position [1013, 0]
click at [131, 171] on div at bounding box center [134, 153] width 28 height 33
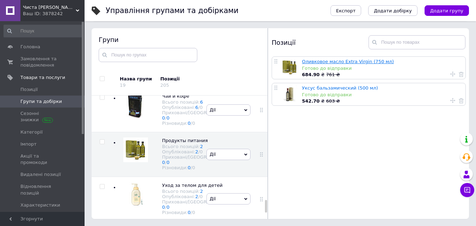
click at [329, 61] on link "Оливковое масло Extra Virgin (750 мл)" at bounding box center [348, 61] width 92 height 5
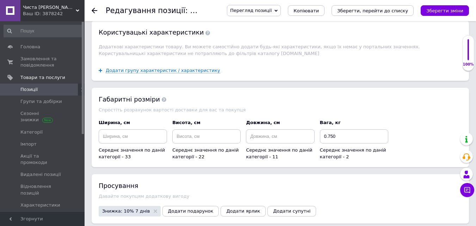
scroll to position [824, 0]
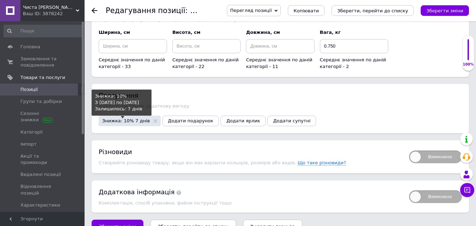
click at [116, 118] on span "Знижка: 10% 7 днів" at bounding box center [126, 120] width 48 height 5
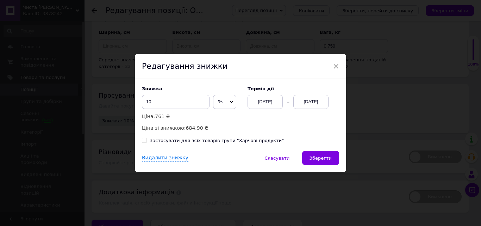
click at [142, 140] on input "Застосувати для всіх товарів групи "Харчові продукти"" at bounding box center [144, 140] width 5 height 5
checkbox input "true"
click at [252, 101] on div "[DATE]" at bounding box center [265, 102] width 35 height 14
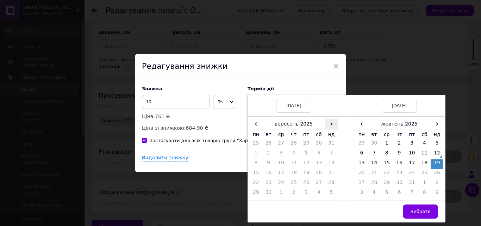
click at [327, 123] on span "›" at bounding box center [331, 124] width 13 height 10
click at [332, 151] on td "12" at bounding box center [331, 154] width 13 height 10
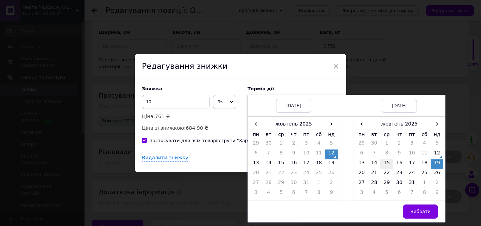
click at [386, 161] on td "15" at bounding box center [386, 164] width 13 height 10
drag, startPoint x: 421, startPoint y: 208, endPoint x: 417, endPoint y: 208, distance: 4.6
click at [420, 208] on span "Вибрати" at bounding box center [420, 210] width 20 height 5
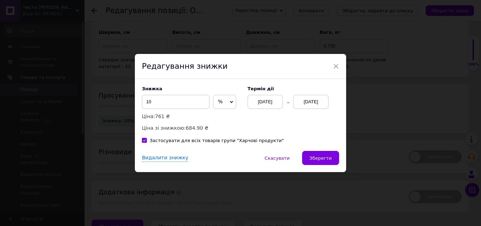
click at [328, 156] on span "Зберегти" at bounding box center [320, 157] width 22 height 5
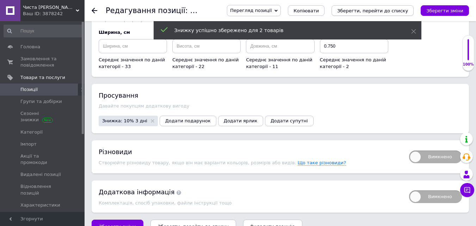
click at [381, 10] on icon "Зберегти, перейти до списку" at bounding box center [372, 10] width 71 height 5
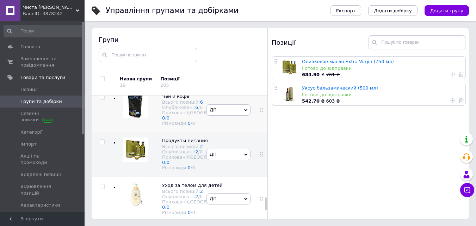
scroll to position [1054, 0]
click at [122, 200] on div at bounding box center [134, 198] width 28 height 33
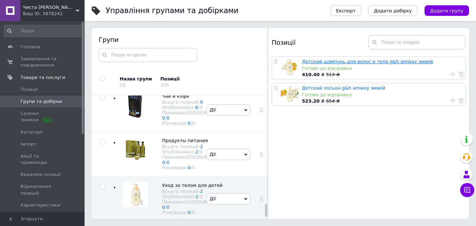
click at [320, 63] on link "Детский шампунь для волос и тела g&h amway эмвей" at bounding box center [367, 61] width 131 height 5
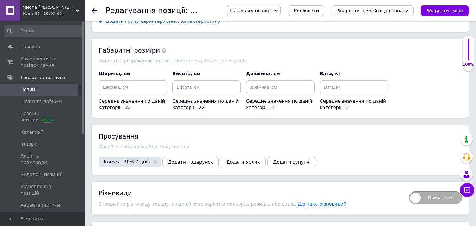
scroll to position [1021, 0]
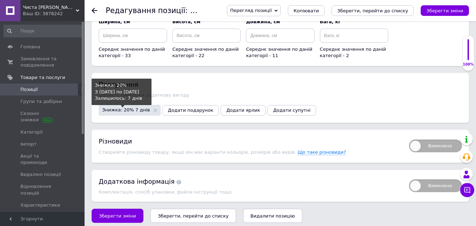
click at [119, 107] on span "Знижка: 20% 7 днів" at bounding box center [126, 109] width 48 height 5
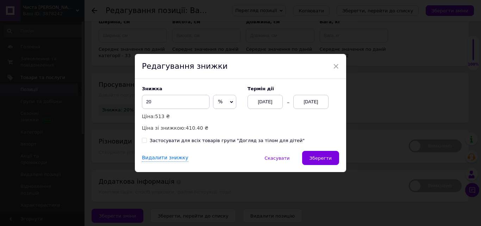
click at [143, 138] on input "Застосувати для всіх товарів групи "Догляд за тілом для дітей"" at bounding box center [144, 140] width 5 height 5
checkbox input "true"
click at [265, 99] on div "[DATE]" at bounding box center [265, 102] width 35 height 14
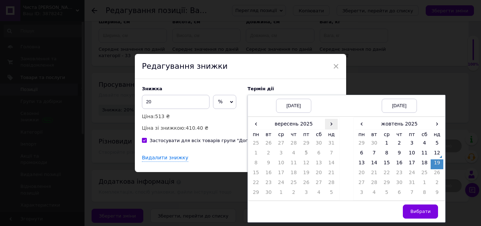
click at [330, 123] on span "›" at bounding box center [331, 124] width 13 height 10
click at [332, 152] on td "12" at bounding box center [331, 154] width 13 height 10
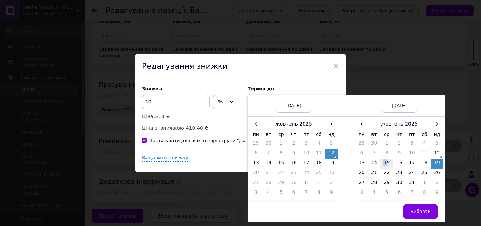
click at [384, 161] on td "15" at bounding box center [386, 164] width 13 height 10
click at [422, 209] on span "Вибрати" at bounding box center [420, 210] width 20 height 5
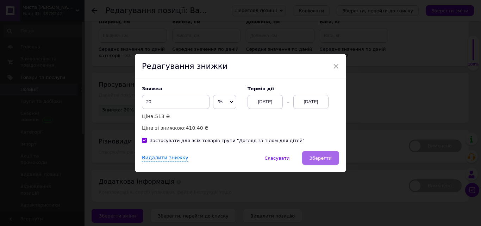
click at [331, 159] on button "Зберегти" at bounding box center [320, 158] width 37 height 14
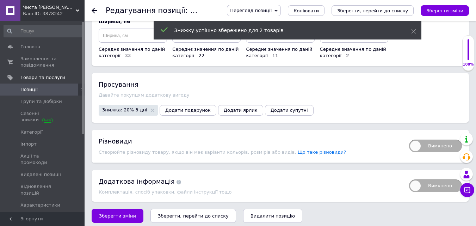
click at [370, 13] on icon "Зберегти, перейти до списку" at bounding box center [372, 10] width 71 height 5
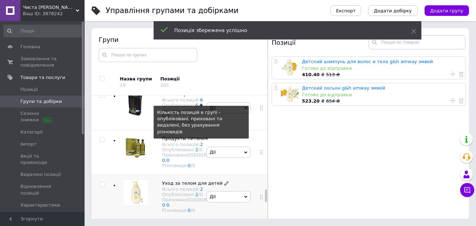
scroll to position [1068, 0]
